Goal: Navigation & Orientation: Find specific page/section

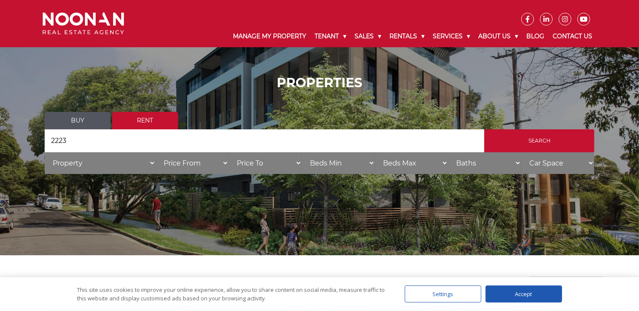
click at [141, 118] on link "Rent" at bounding box center [145, 120] width 66 height 17
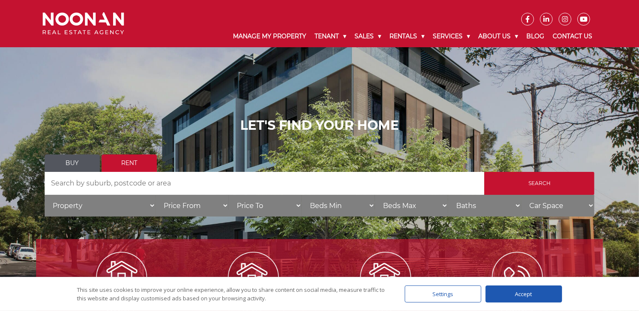
click at [89, 182] on input "Search by Address" at bounding box center [265, 183] width 440 height 23
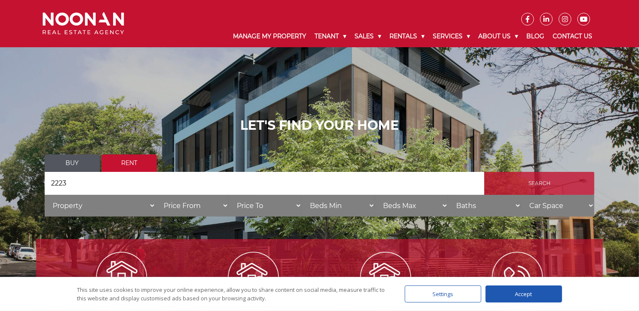
type input "2223"
click at [510, 179] on input "Search" at bounding box center [539, 183] width 110 height 23
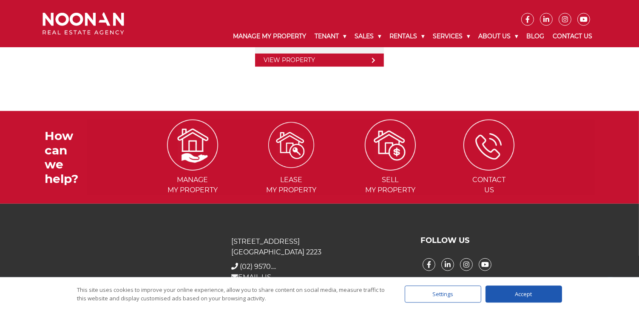
scroll to position [628, 0]
